Goal: Information Seeking & Learning: Learn about a topic

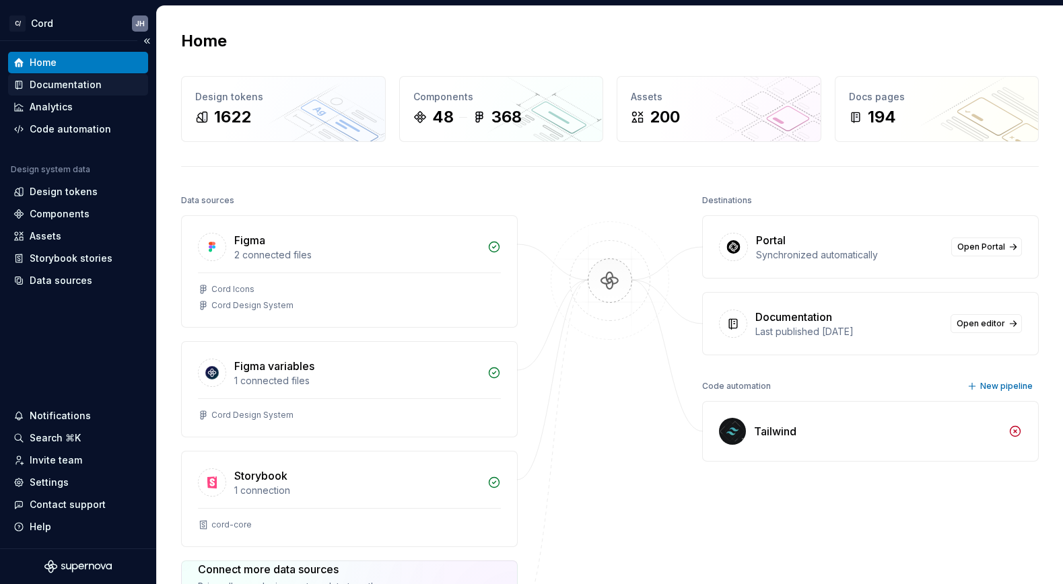
click at [72, 83] on div "Documentation" at bounding box center [66, 84] width 72 height 13
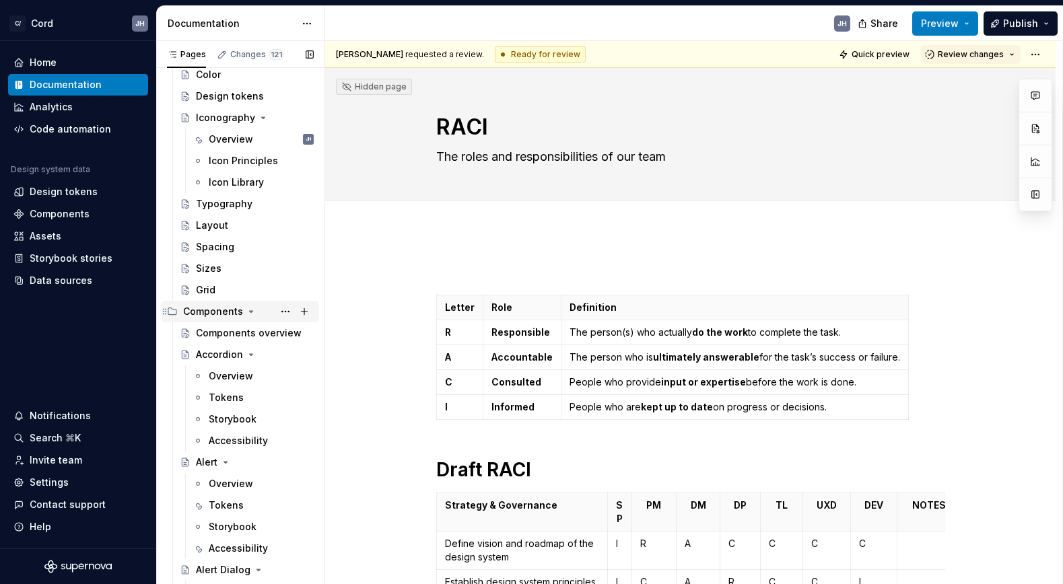
scroll to position [510, 0]
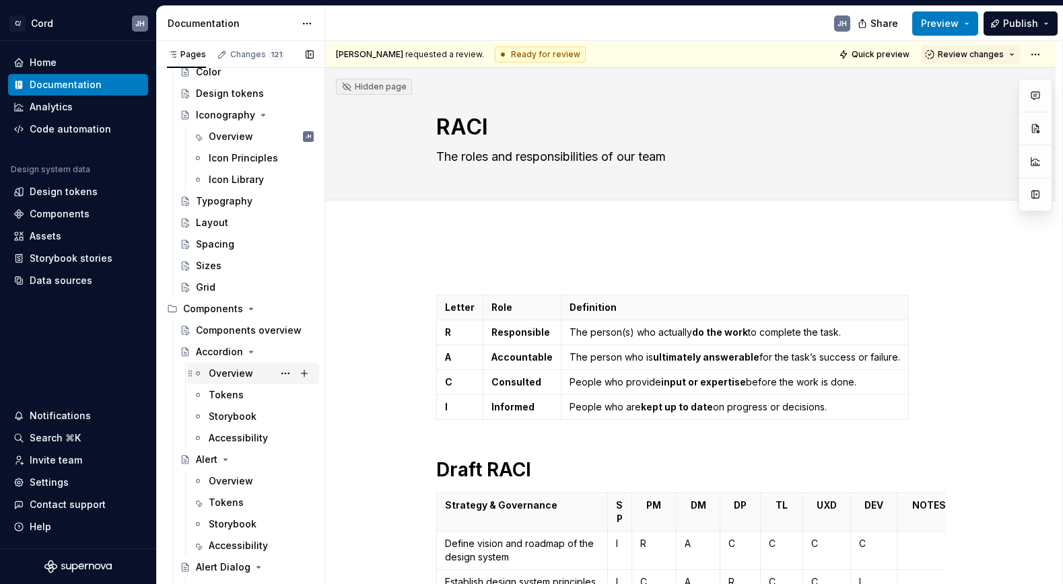
click at [246, 373] on div "Overview" at bounding box center [231, 373] width 44 height 13
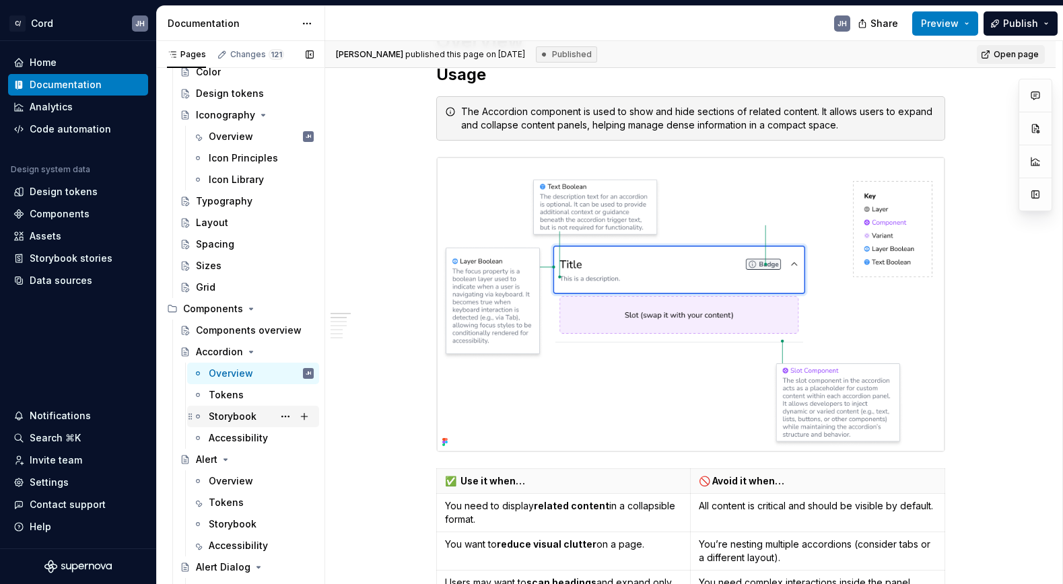
scroll to position [425, 0]
click at [235, 432] on div "Accessibility" at bounding box center [238, 438] width 59 height 13
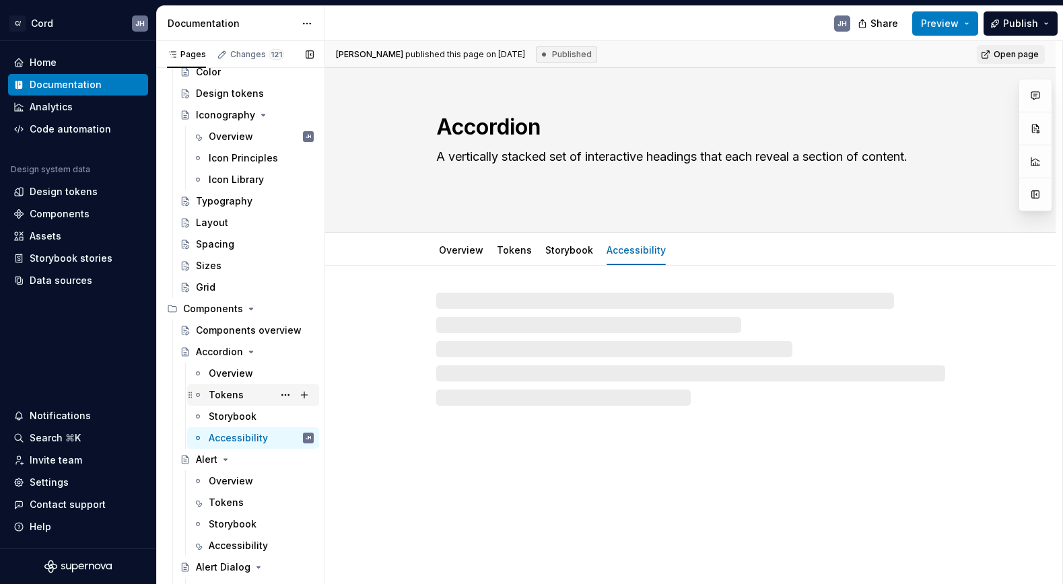
click at [228, 397] on div "Tokens" at bounding box center [226, 395] width 35 height 13
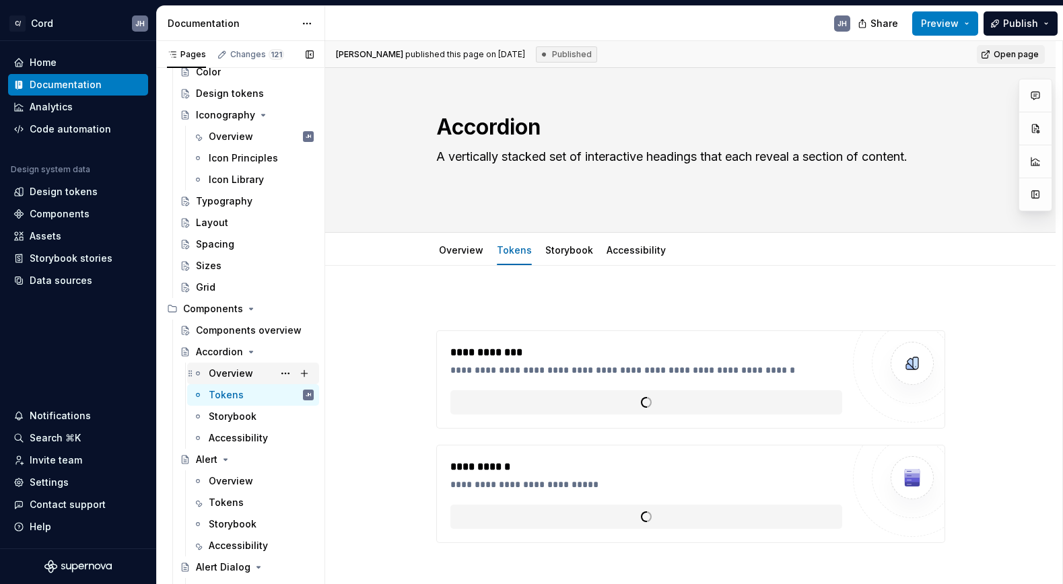
click at [218, 370] on div "Overview" at bounding box center [231, 373] width 44 height 13
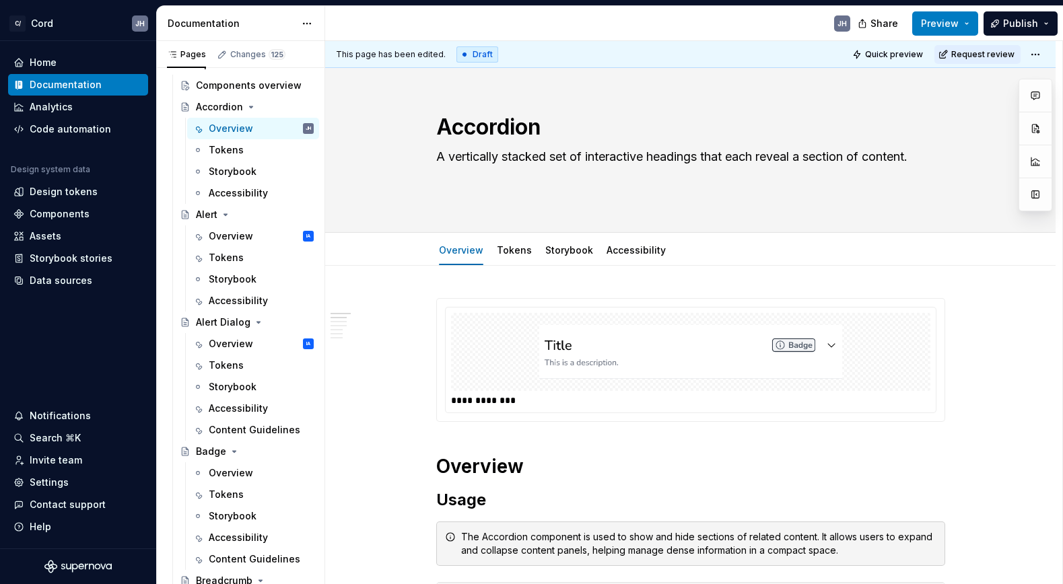
type textarea "*"
